Goal: Obtain resource: Download file/media

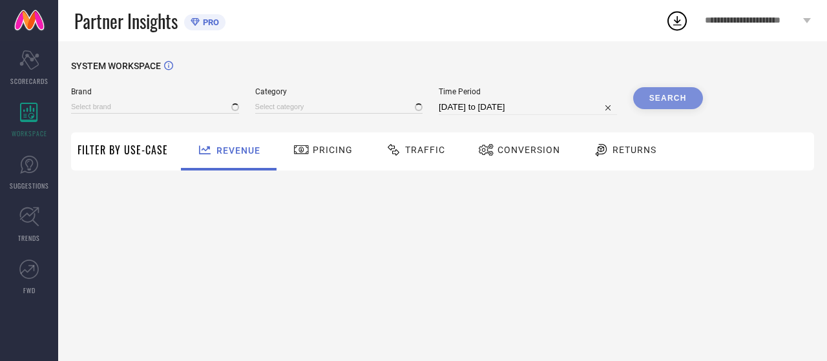
type input "NIKE"
type input "All"
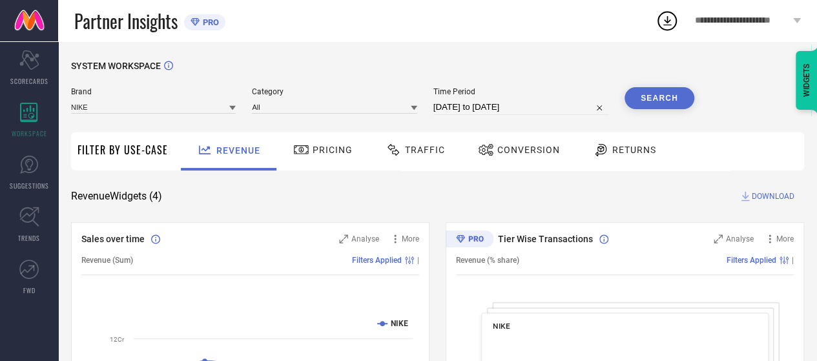
click at [530, 154] on span "Conversion" at bounding box center [528, 150] width 63 height 10
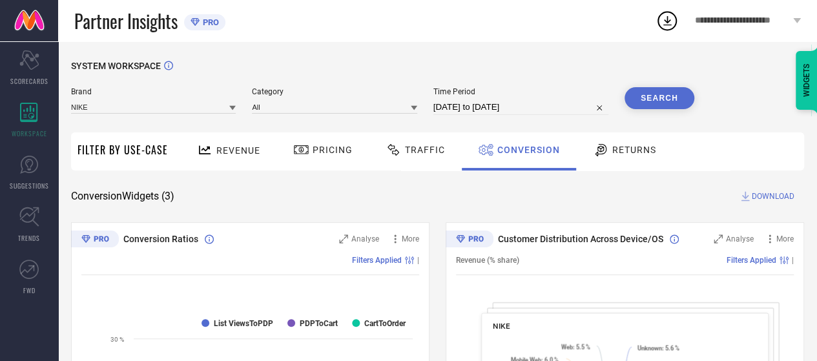
scroll to position [42, 0]
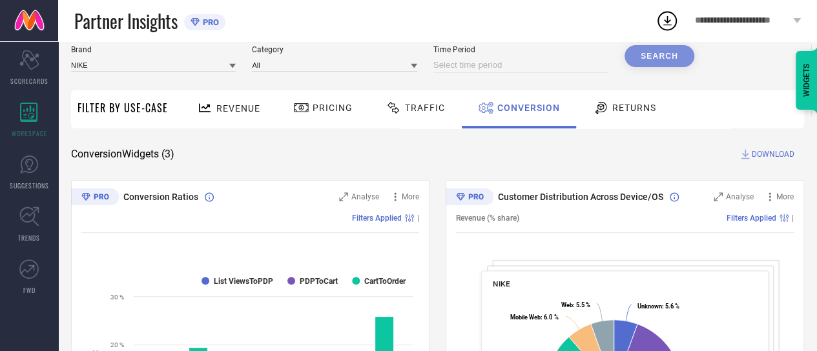
click at [481, 60] on input at bounding box center [520, 65] width 175 height 16
select select "7"
select select "2025"
select select "8"
select select "2025"
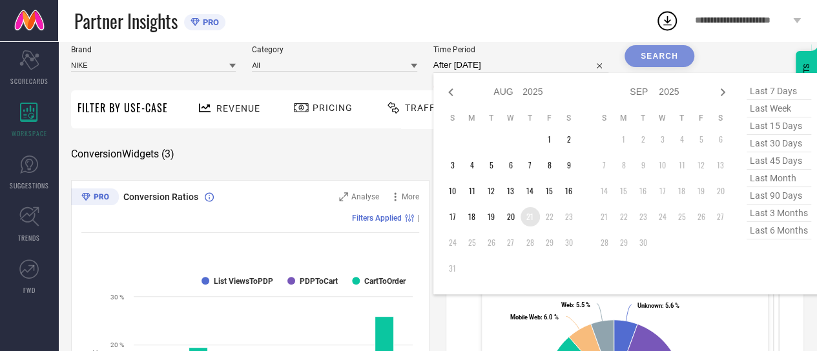
click at [534, 224] on td "21" at bounding box center [530, 216] width 19 height 19
type input "[DATE] to [DATE]"
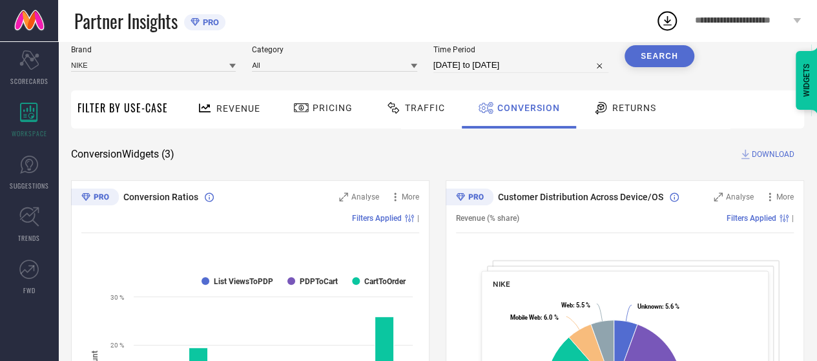
scroll to position [0, 0]
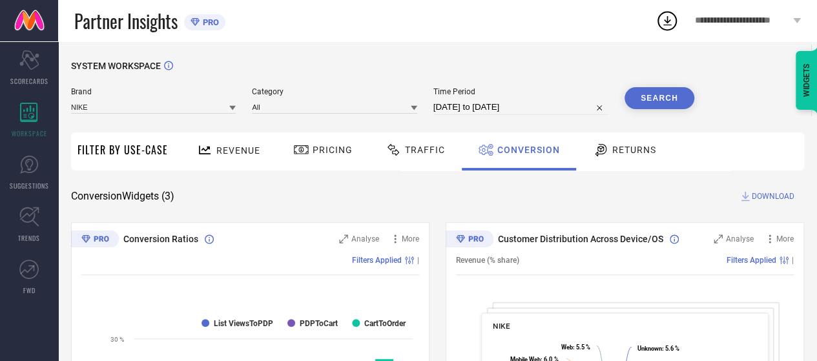
click at [668, 97] on button "Search" at bounding box center [660, 98] width 70 height 22
click at [772, 198] on span "DOWNLOAD" at bounding box center [773, 196] width 43 height 13
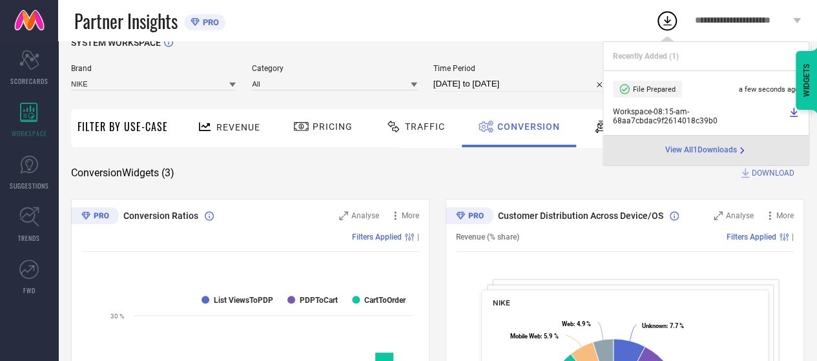
scroll to position [13, 0]
